Goal: Task Accomplishment & Management: Manage account settings

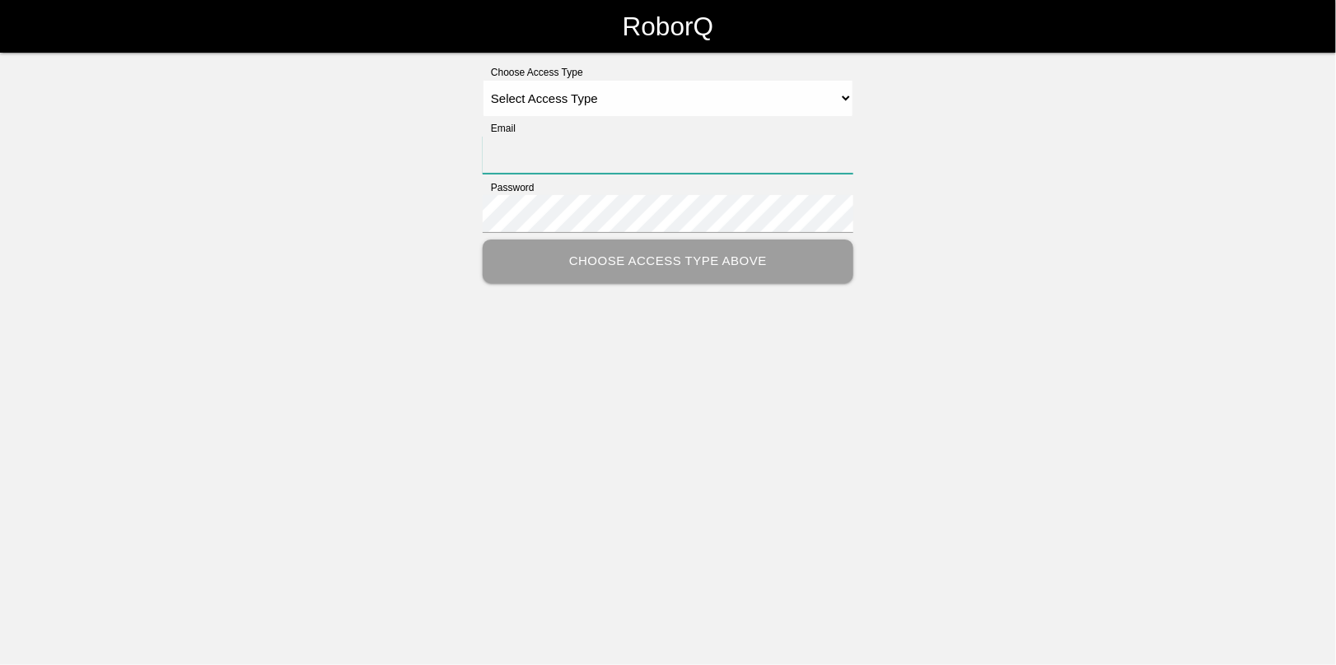
type input "rblandino@prestige-grp.com"
click at [561, 109] on select "Select Access Type Admin Customer Supervisor Worker" at bounding box center [668, 98] width 371 height 37
select select "Admin"
click at [483, 80] on select "Select Access Type Admin Customer Supervisor Worker" at bounding box center [668, 98] width 371 height 37
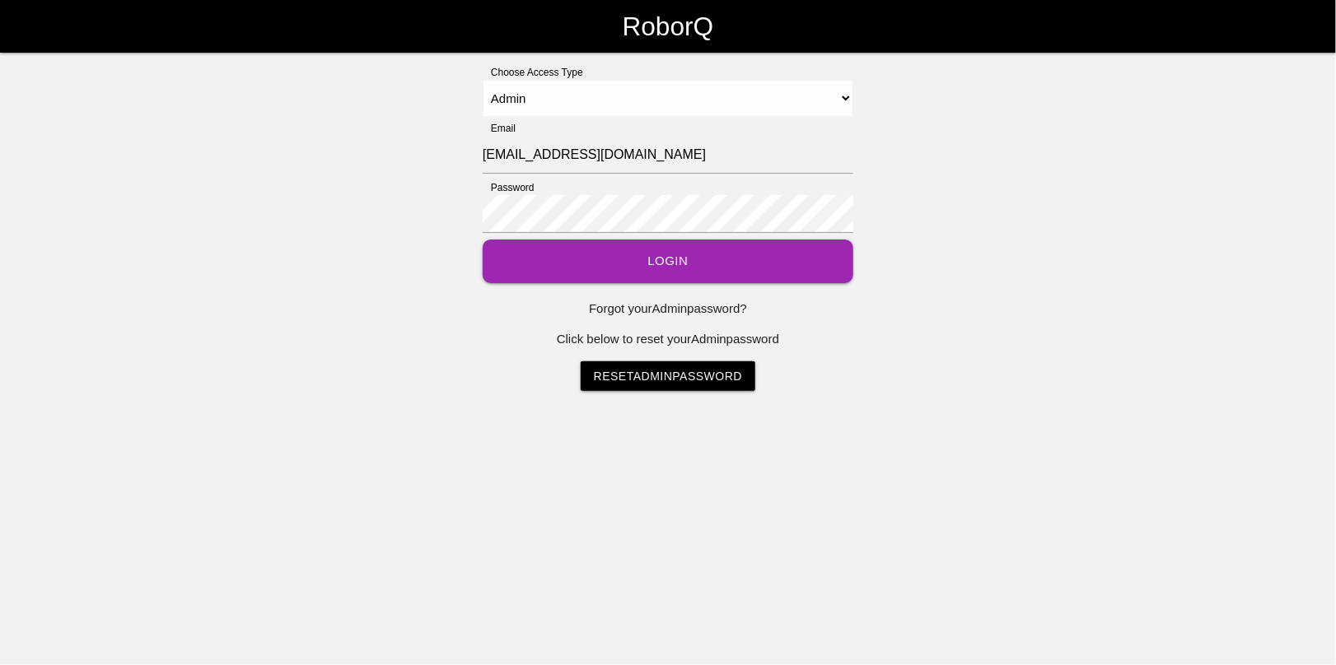
click at [667, 262] on button "Login" at bounding box center [668, 262] width 371 height 44
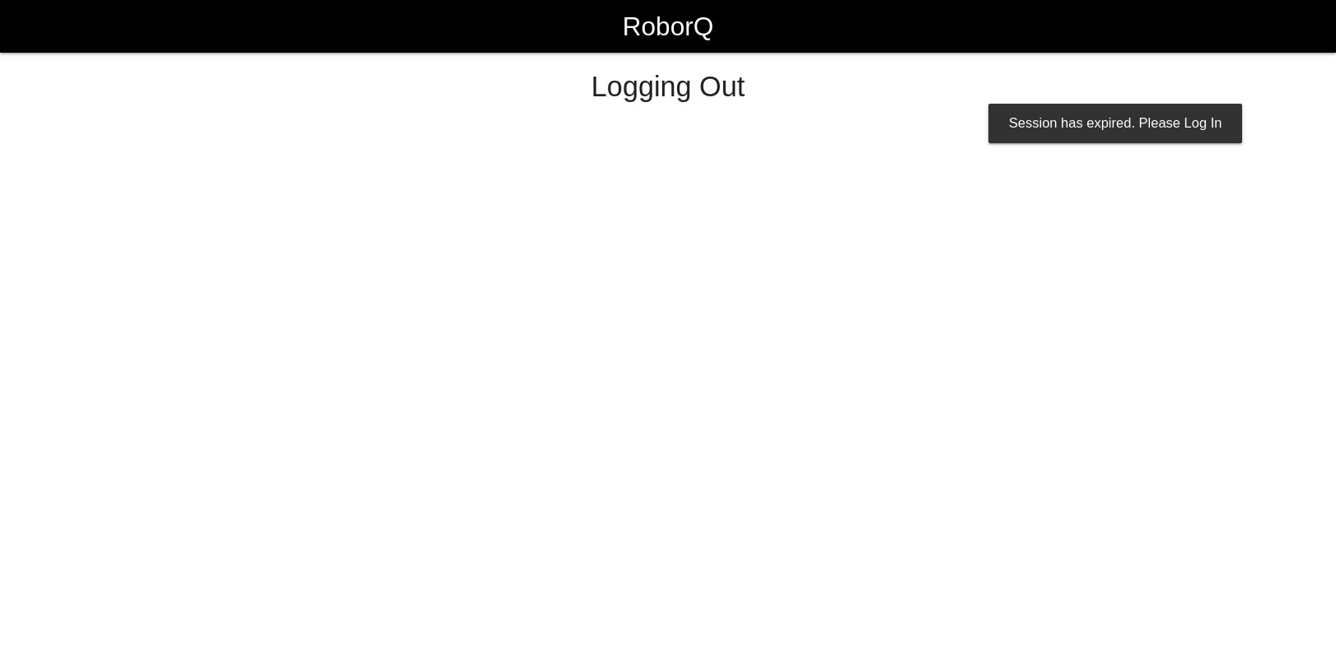
select select "Admin"
